Goal: Navigation & Orientation: Go to known website

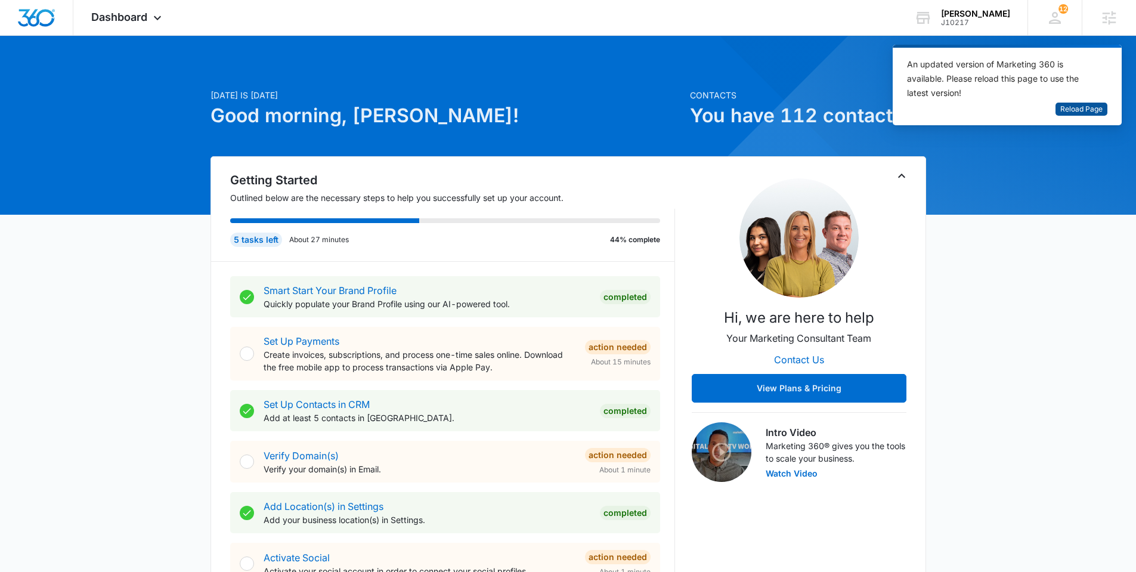
click at [1086, 104] on span "Reload Page" at bounding box center [1082, 109] width 42 height 11
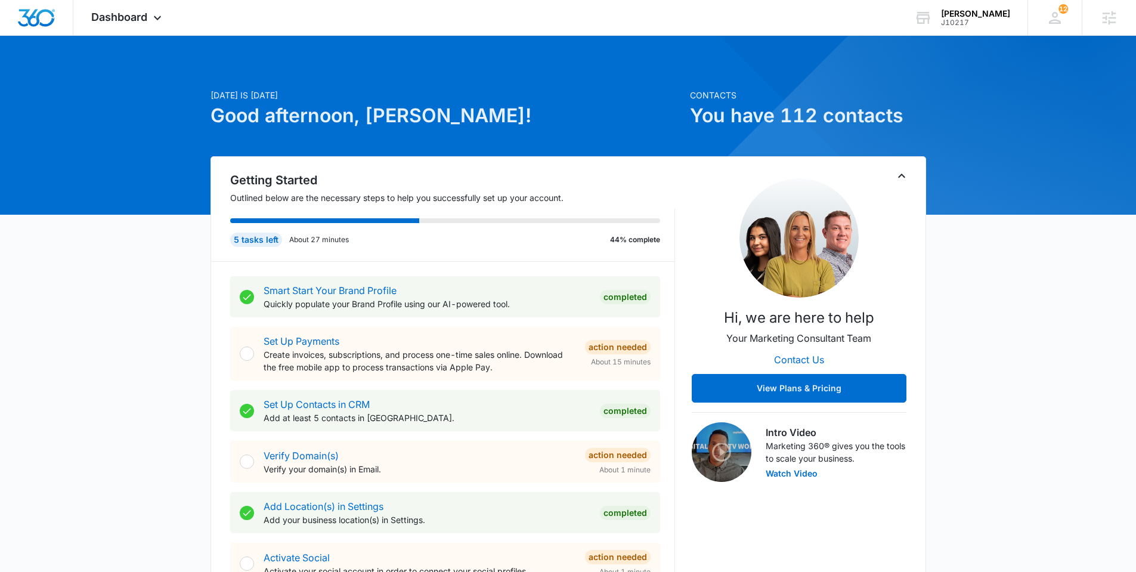
click at [131, 21] on span "Dashboard" at bounding box center [119, 17] width 56 height 13
